Goal: Task Accomplishment & Management: Complete application form

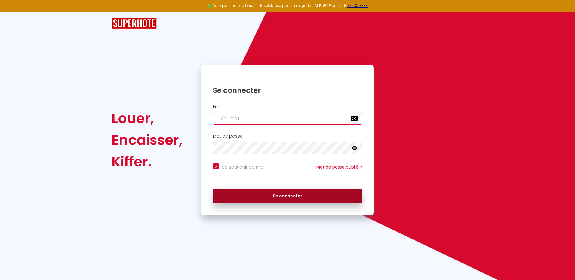
type input "[EMAIL_ADDRESS][DOMAIN_NAME]"
click at [288, 192] on button "Se connecter" at bounding box center [287, 196] width 149 height 15
checkbox input "true"
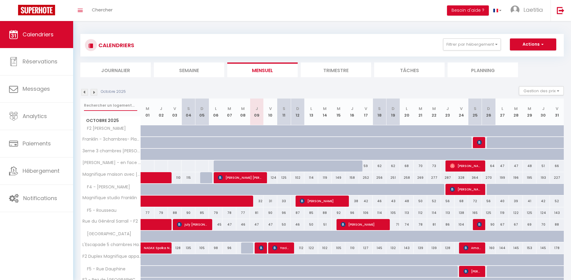
click at [96, 107] on input "text" at bounding box center [110, 105] width 53 height 11
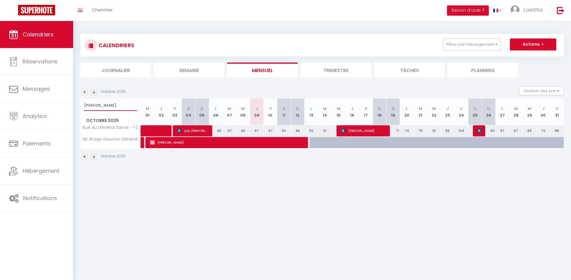
type input "[PERSON_NAME]"
click at [208, 130] on span "july [PERSON_NAME]" at bounding box center [193, 130] width 32 height 11
select select "OK"
select select "KO"
select select "0"
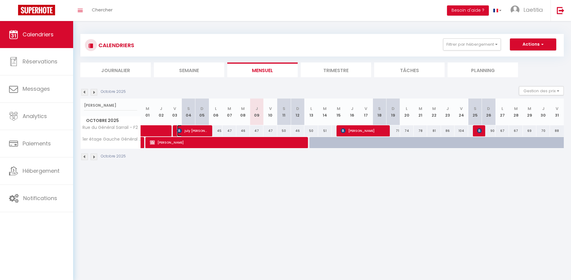
select select "0"
select select "1"
select select
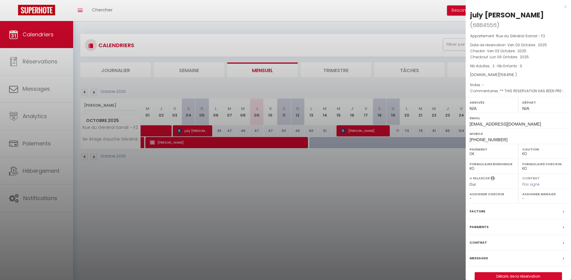
click at [478, 255] on label "Messages" at bounding box center [478, 258] width 18 height 6
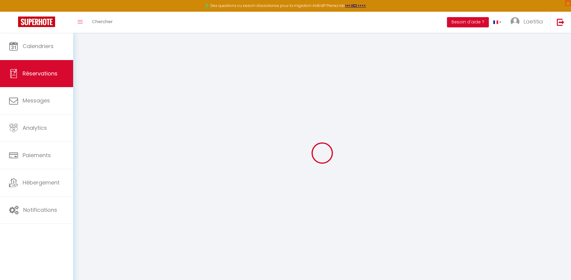
type input "july"
type input "[PERSON_NAME]"
type input "[EMAIL_ADDRESS][DOMAIN_NAME]"
type input "[PHONE_NUMBER]"
type input "."
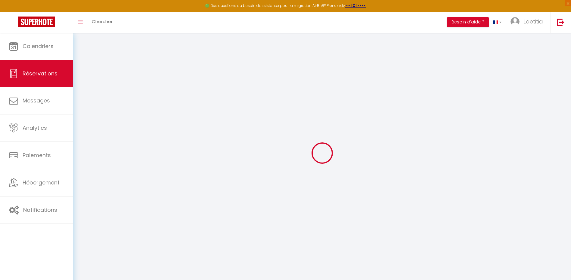
select select "FR"
type input "26.05"
type input "2.22"
select select "69667"
select select "1"
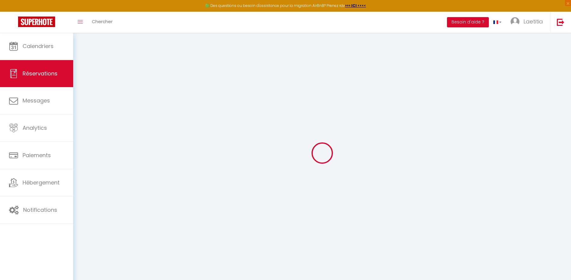
select select
type input "2"
select select "12"
select select "14"
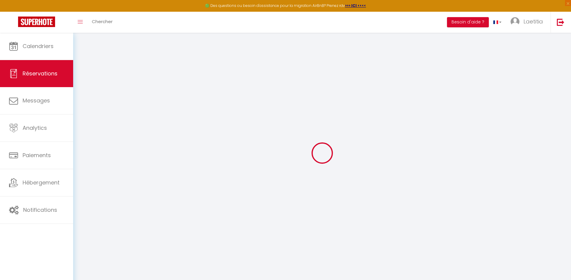
type input "123.25"
checkbox input "false"
type input "0"
select select "2"
type input "0"
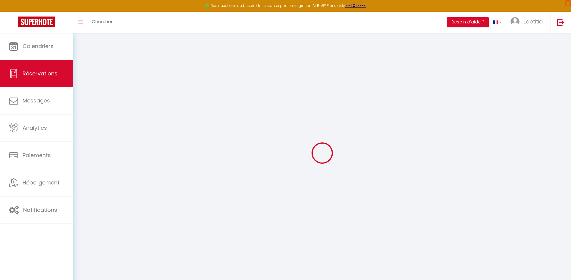
type input "0"
select select
checkbox input "false"
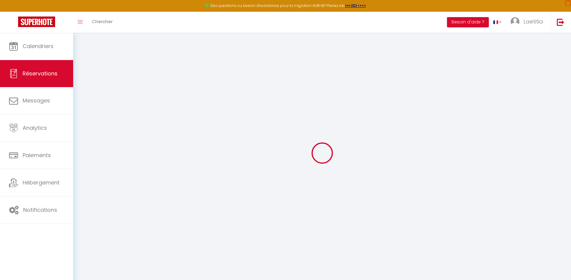
select select
checkbox input "false"
select select
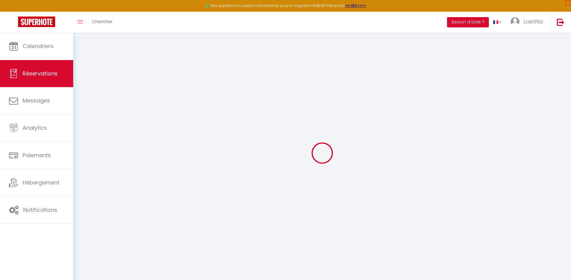
checkbox input "false"
select select
checkbox input "false"
type textarea "** THIS RESERVATION HAS BEEN PRE-PAID ** BOOKING NOTE : Payment charge is EUR 2…"
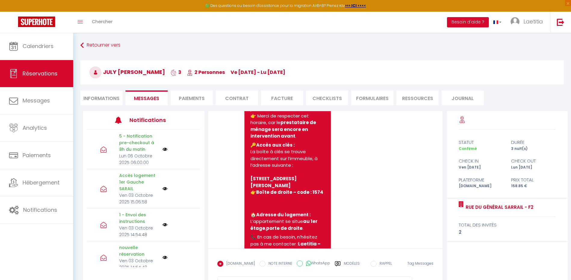
scroll to position [795, 0]
